Goal: Task Accomplishment & Management: Use online tool/utility

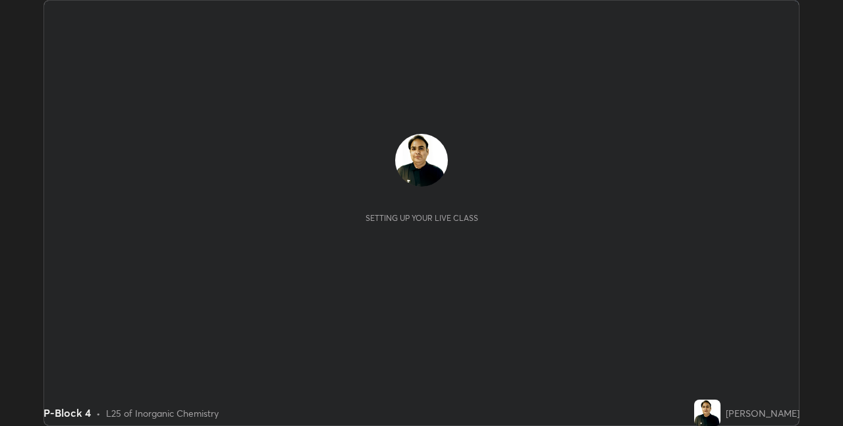
scroll to position [426, 843]
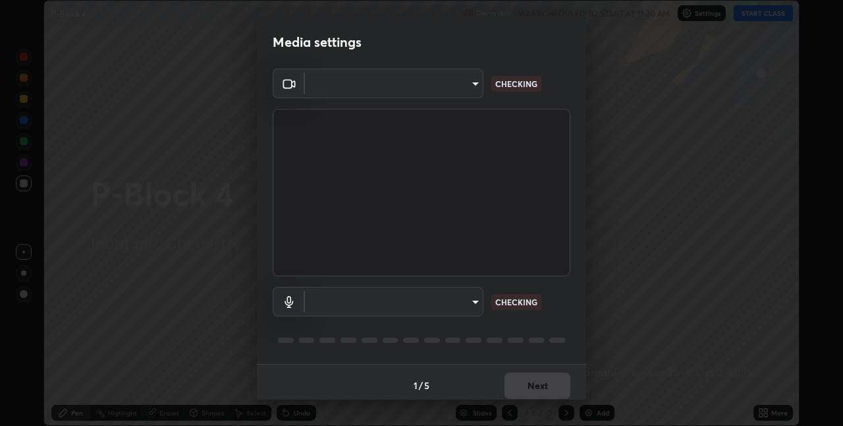
type input "8a437219b1c9d5fef93d1ec40e095ac8837f64dae60836980dab15105ba84f43"
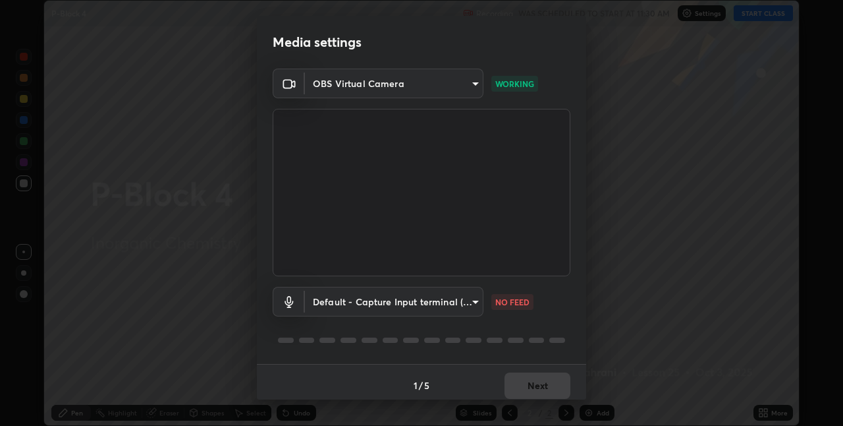
click at [464, 299] on body "Erase all P-Block 4 Recording WAS SCHEDULED TO START AT 11:30 AM Settings START…" at bounding box center [421, 213] width 843 height 426
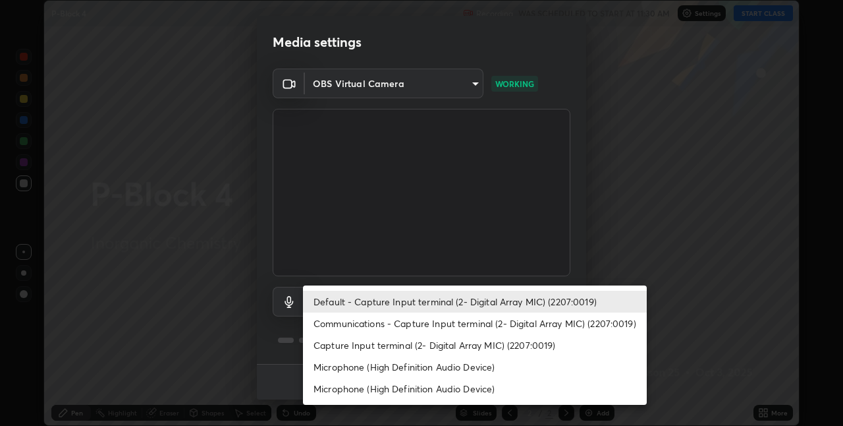
click at [469, 390] on li "Microphone (High Definition Audio Device)" at bounding box center [475, 388] width 344 height 22
type input "c30702f12a167b862caa82a10420d7d180d3bd9651605c12f0df3e89f55171a2"
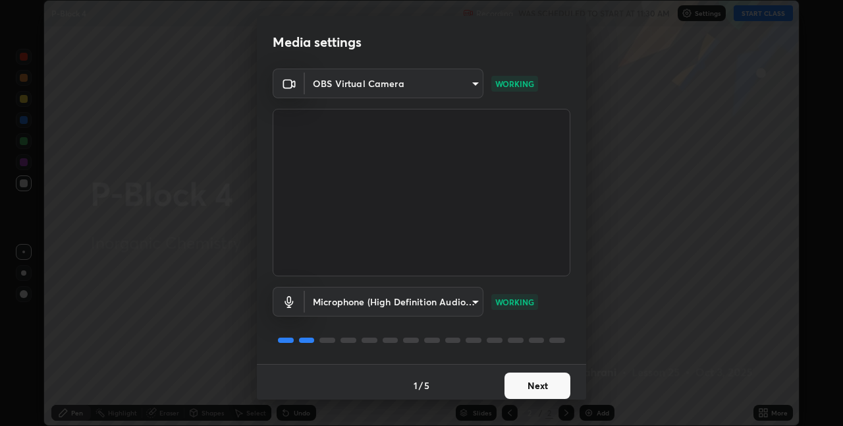
click at [557, 383] on button "Next" at bounding box center [538, 385] width 66 height 26
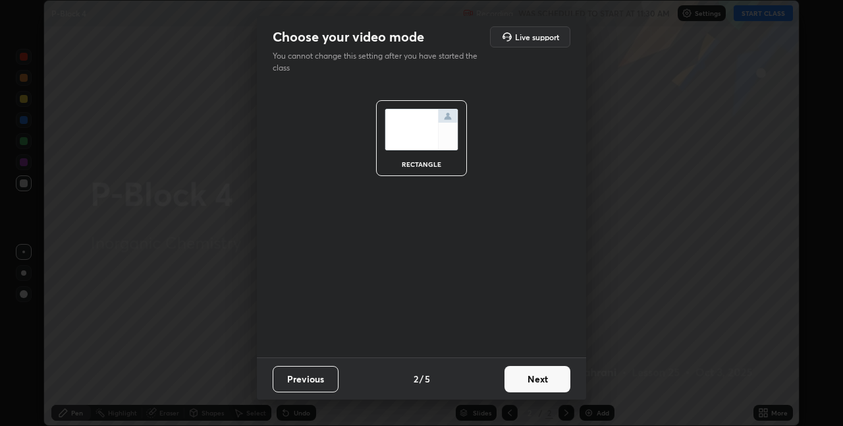
click at [561, 378] on button "Next" at bounding box center [538, 379] width 66 height 26
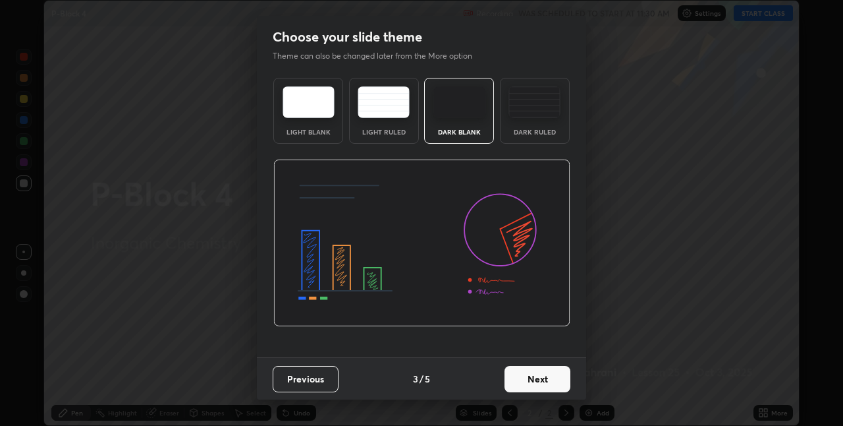
click at [561, 379] on button "Next" at bounding box center [538, 379] width 66 height 26
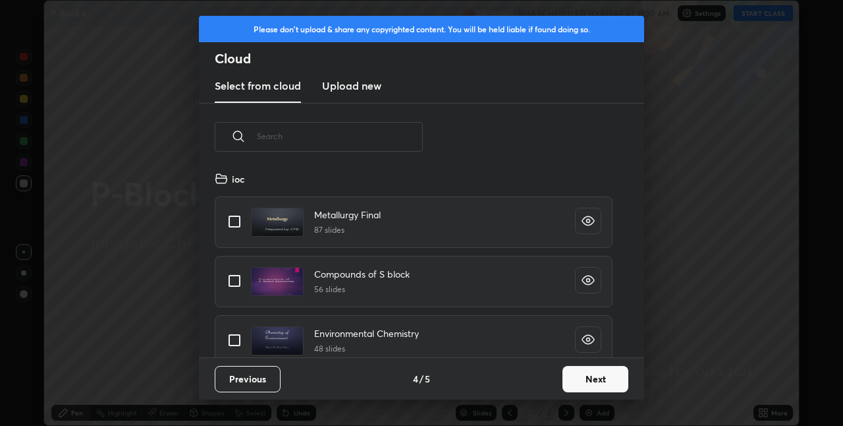
scroll to position [186, 423]
click at [621, 377] on button "Next" at bounding box center [596, 379] width 66 height 26
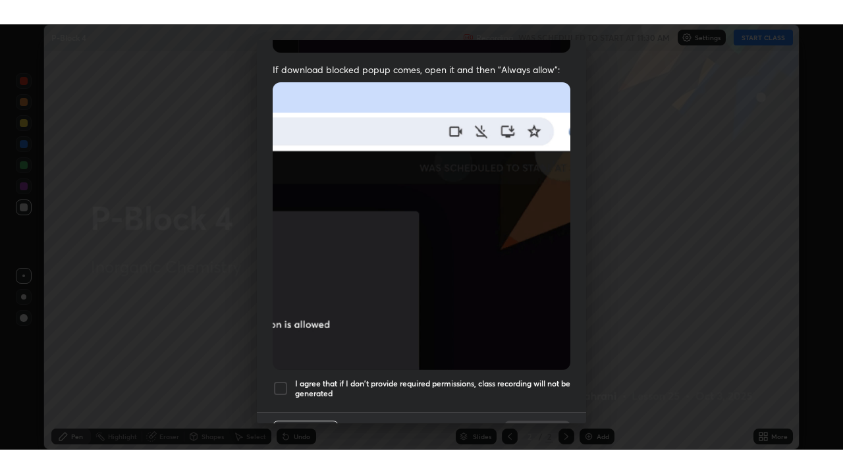
scroll to position [275, 0]
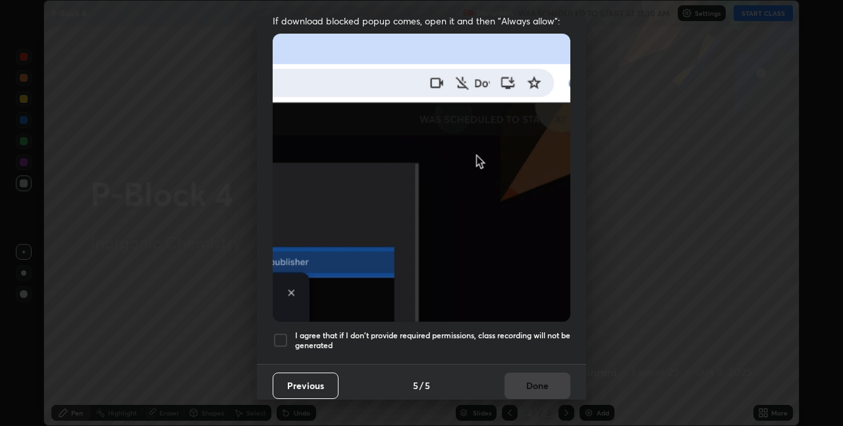
click at [287, 332] on div at bounding box center [281, 340] width 16 height 16
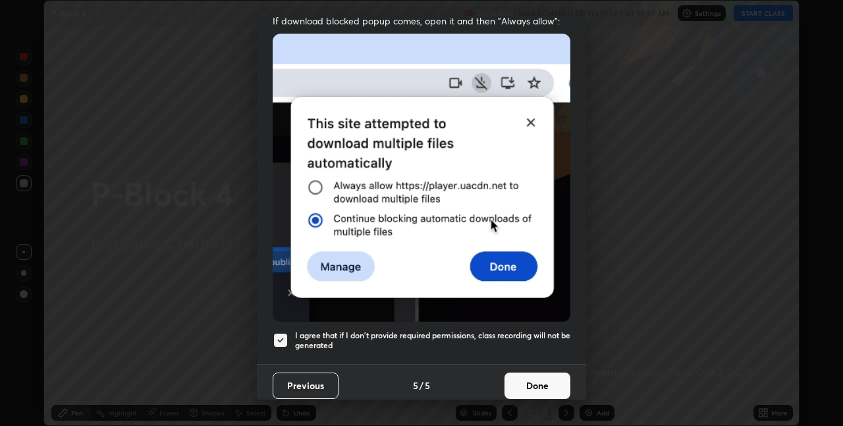
click at [544, 386] on button "Done" at bounding box center [538, 385] width 66 height 26
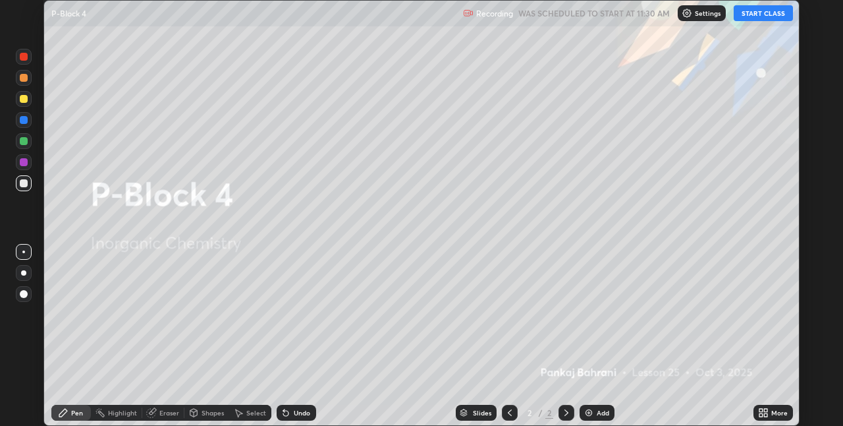
click at [777, 412] on div "More" at bounding box center [779, 412] width 16 height 7
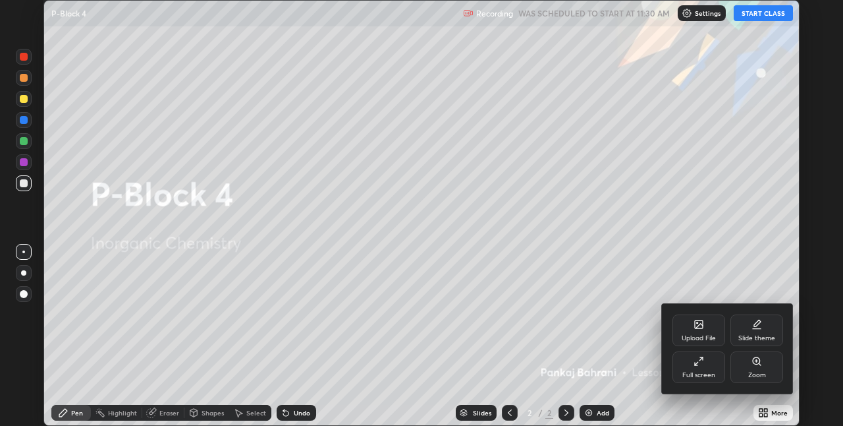
click at [706, 374] on div "Full screen" at bounding box center [698, 375] width 33 height 7
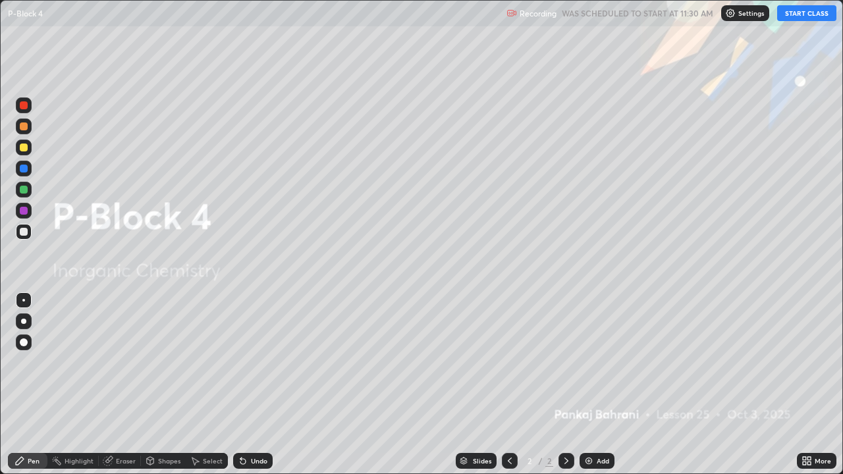
scroll to position [474, 843]
click at [816, 17] on button "START CLASS" at bounding box center [806, 13] width 59 height 16
click at [601, 425] on div "Add" at bounding box center [603, 461] width 13 height 7
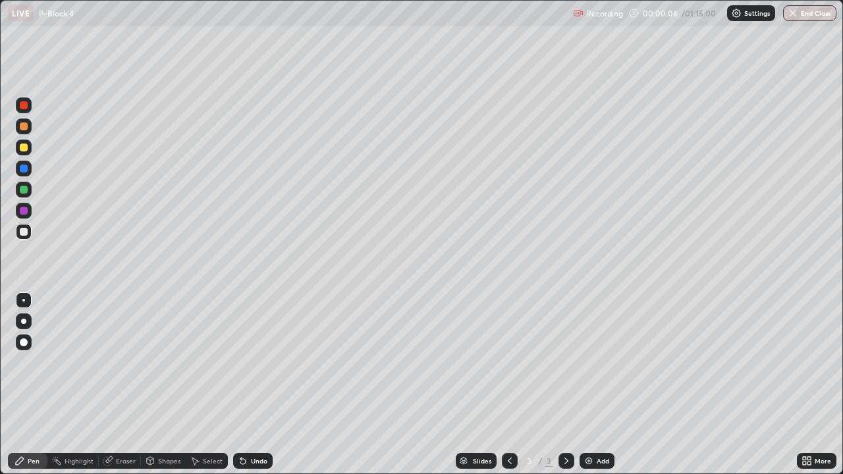
click at [165, 425] on div "Shapes" at bounding box center [169, 461] width 22 height 7
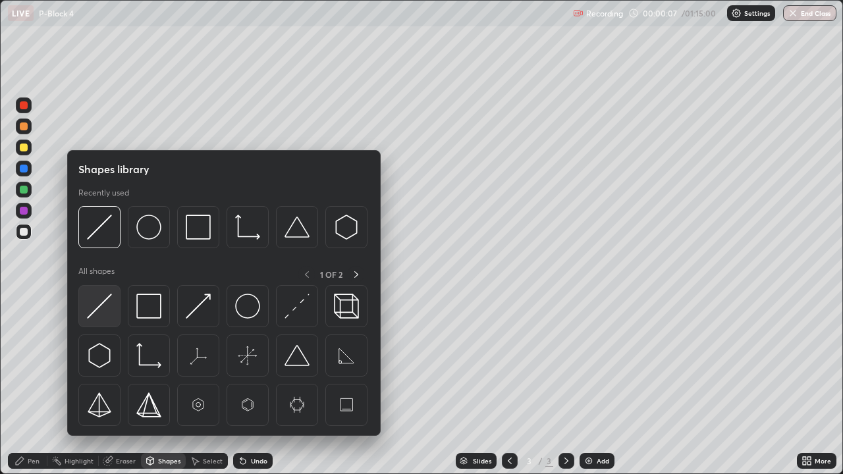
click at [99, 307] on img at bounding box center [99, 306] width 25 height 25
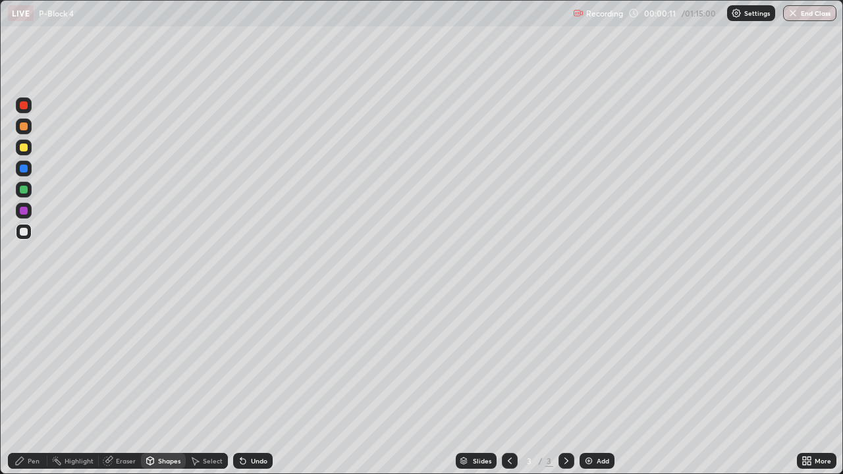
click at [32, 425] on div "Pen" at bounding box center [28, 461] width 40 height 16
click at [27, 125] on div at bounding box center [24, 127] width 8 height 8
click at [26, 153] on div at bounding box center [24, 148] width 16 height 16
click at [119, 425] on div "Eraser" at bounding box center [126, 461] width 20 height 7
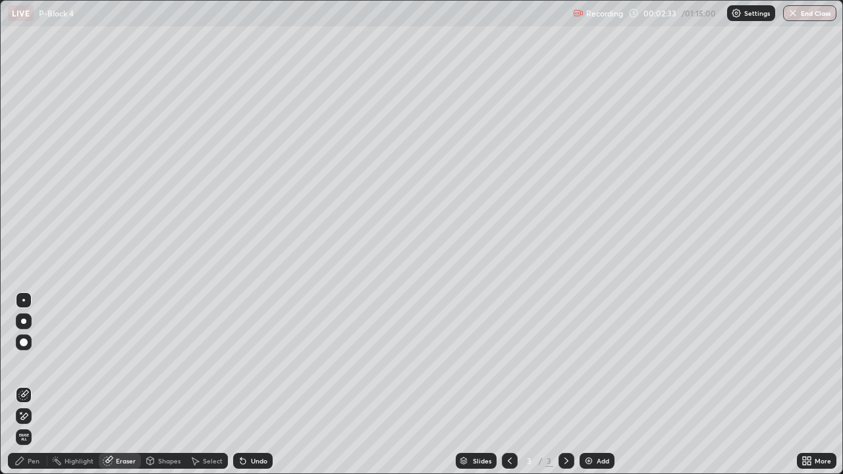
click at [34, 425] on div "Pen" at bounding box center [28, 461] width 40 height 16
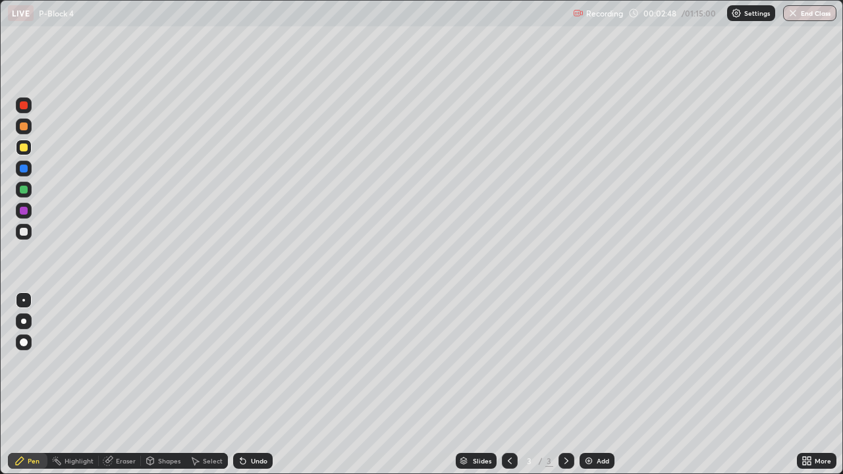
click at [130, 425] on div "Eraser" at bounding box center [126, 461] width 20 height 7
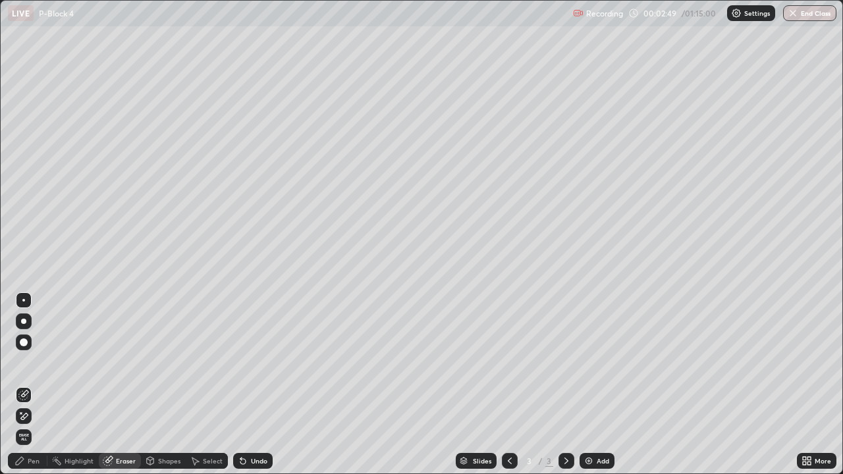
click at [40, 425] on div "Pen" at bounding box center [28, 461] width 40 height 16
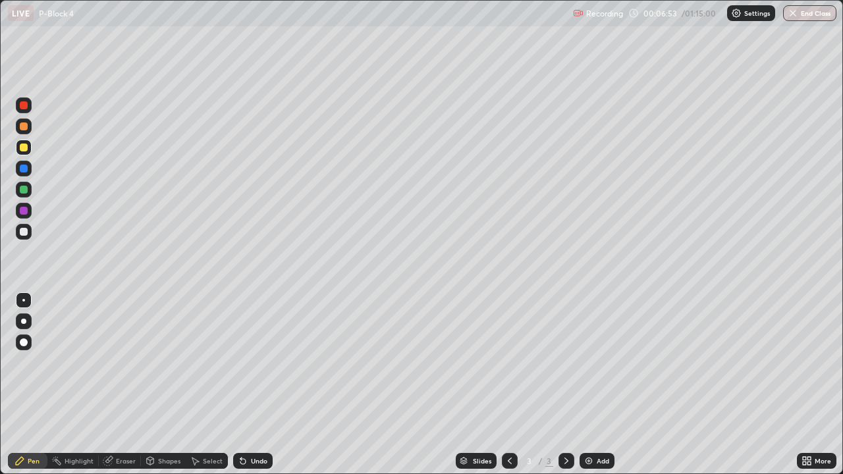
click at [25, 232] on div at bounding box center [24, 232] width 8 height 8
click at [611, 425] on div "Add" at bounding box center [597, 461] width 35 height 16
